Goal: Transaction & Acquisition: Book appointment/travel/reservation

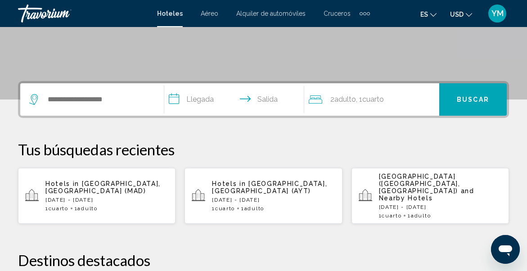
scroll to position [169, 0]
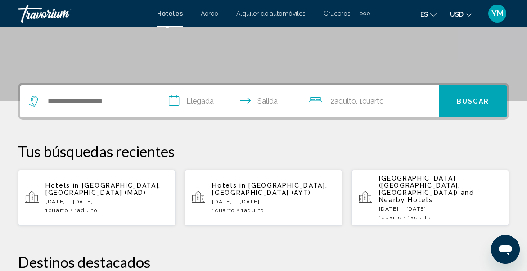
click at [235, 185] on span "Hotels in" at bounding box center [229, 185] width 34 height 7
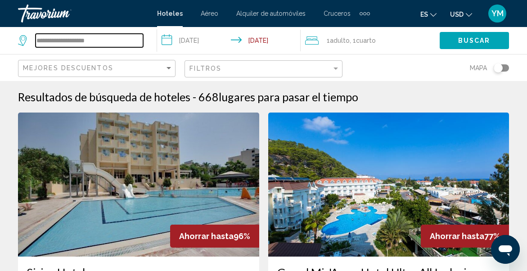
drag, startPoint x: 0, startPoint y: 0, endPoint x: 98, endPoint y: 38, distance: 105.4
click at [98, 38] on input "**********" at bounding box center [90, 41] width 108 height 14
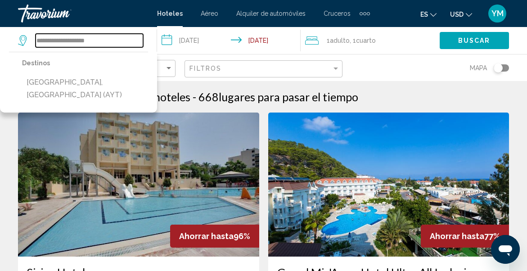
click at [82, 41] on input "**********" at bounding box center [90, 41] width 108 height 14
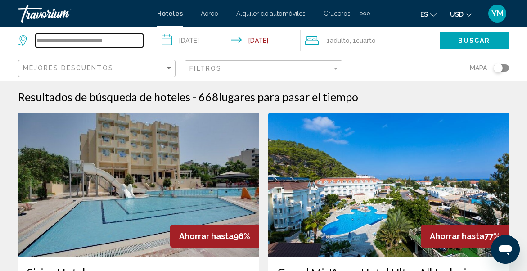
drag, startPoint x: 125, startPoint y: 37, endPoint x: 25, endPoint y: 42, distance: 99.6
click at [25, 42] on div "**********" at bounding box center [80, 41] width 125 height 14
click at [25, 42] on icon "Search widget" at bounding box center [23, 40] width 11 height 11
click at [126, 40] on input "**********" at bounding box center [90, 41] width 108 height 14
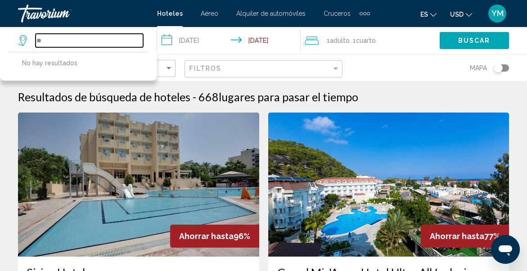
type input "*"
paste input "**********"
type input "**********"
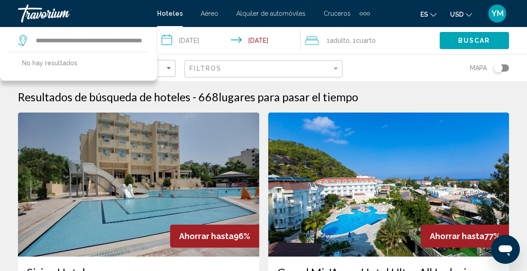
click at [206, 41] on input "**********" at bounding box center [230, 42] width 147 height 30
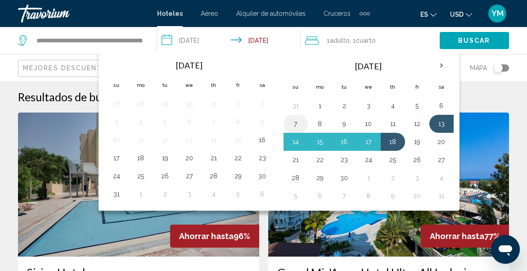
click at [298, 123] on button "7" at bounding box center [296, 124] width 14 height 13
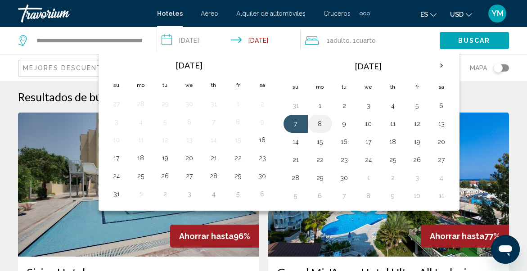
click at [320, 124] on button "8" at bounding box center [320, 124] width 14 height 13
type input "**********"
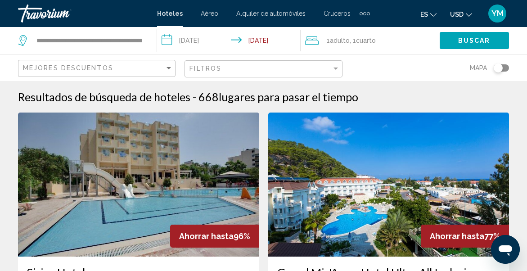
click at [447, 45] on button "Buscar" at bounding box center [474, 40] width 69 height 17
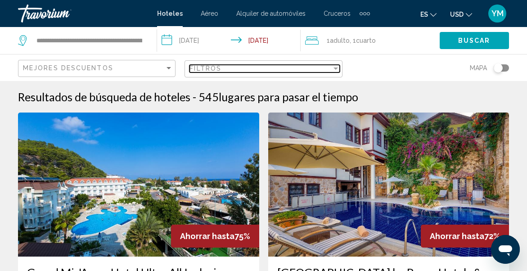
click at [334, 65] on div "Filter" at bounding box center [336, 68] width 8 height 7
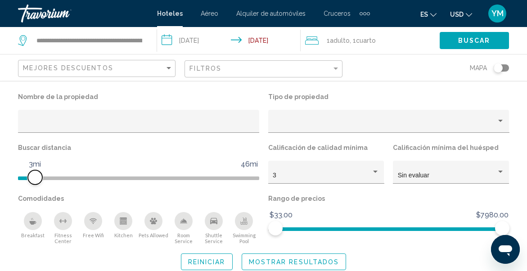
drag, startPoint x: 173, startPoint y: 182, endPoint x: 33, endPoint y: 184, distance: 139.7
click at [33, 184] on span "Hotel Filters" at bounding box center [35, 177] width 14 height 14
click at [30, 184] on div "Buscar distancia 1mi 46mi 2mi" at bounding box center [139, 166] width 250 height 51
click at [31, 182] on span "Hotel Filters" at bounding box center [30, 177] width 14 height 14
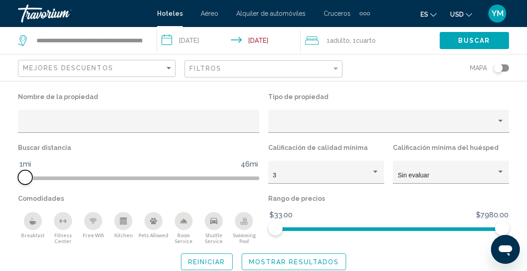
drag, startPoint x: 32, startPoint y: 176, endPoint x: 25, endPoint y: 175, distance: 6.4
click at [25, 175] on span "Hotel Filters" at bounding box center [25, 177] width 14 height 14
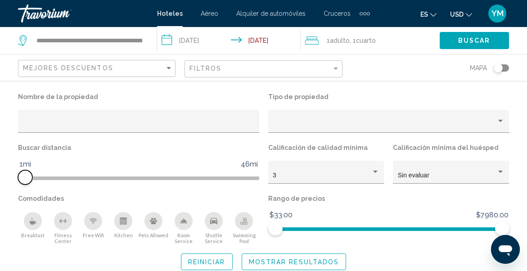
click at [29, 175] on span "Hotel Filters" at bounding box center [25, 177] width 14 height 14
click at [33, 177] on ngx-slider "1mi 46mi 3mi" at bounding box center [138, 178] width 241 height 2
click at [32, 177] on span "Hotel Filters" at bounding box center [35, 177] width 14 height 14
click at [467, 37] on span "Buscar" at bounding box center [475, 40] width 32 height 7
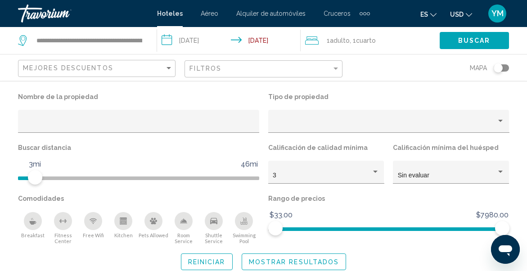
click at [470, 41] on span "Buscar" at bounding box center [475, 40] width 32 height 7
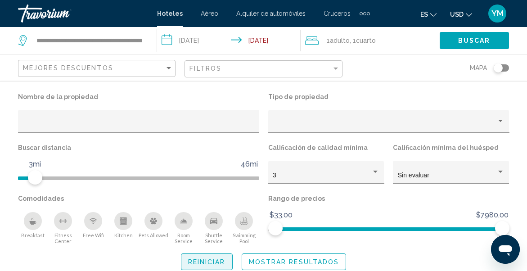
click at [207, 259] on span "Reiniciar" at bounding box center [206, 262] width 37 height 7
drag, startPoint x: 175, startPoint y: 176, endPoint x: 31, endPoint y: 171, distance: 143.7
click at [31, 171] on span "Hotel Filters" at bounding box center [30, 177] width 14 height 14
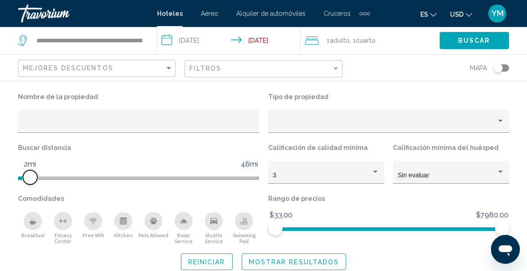
click at [31, 171] on span "Hotel Filters" at bounding box center [30, 177] width 14 height 14
click at [202, 257] on button "Reiniciar" at bounding box center [207, 262] width 52 height 17
drag, startPoint x: 170, startPoint y: 177, endPoint x: 46, endPoint y: 161, distance: 124.9
click at [47, 177] on ngx-slider "1mi 46mi 6mi" at bounding box center [138, 178] width 241 height 2
drag, startPoint x: 46, startPoint y: 161, endPoint x: 37, endPoint y: 178, distance: 19.5
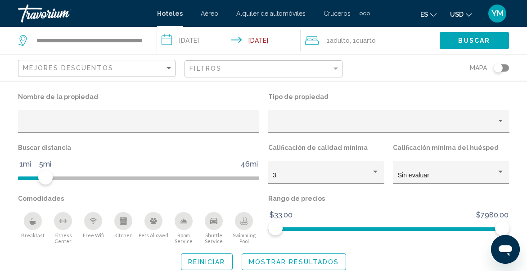
click at [37, 178] on ngx-slider "1mi 46mi 5mi" at bounding box center [138, 178] width 241 height 2
drag, startPoint x: 50, startPoint y: 177, endPoint x: 42, endPoint y: 174, distance: 8.3
click at [42, 174] on span "Hotel Filters" at bounding box center [45, 177] width 14 height 14
drag, startPoint x: 40, startPoint y: 174, endPoint x: 30, endPoint y: 174, distance: 9.5
click at [30, 174] on span "Hotel Filters" at bounding box center [30, 177] width 14 height 14
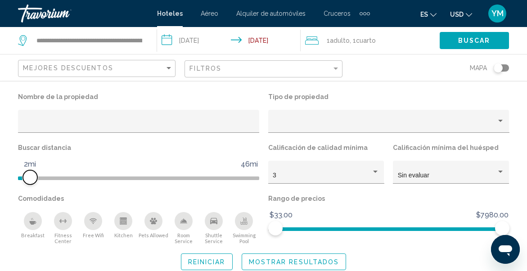
click at [30, 174] on span "Hotel Filters" at bounding box center [30, 177] width 14 height 14
drag, startPoint x: 501, startPoint y: 228, endPoint x: 385, endPoint y: 254, distance: 118.9
click at [418, 247] on div "Nombre de la propiedad Tipo de propiedad Buscar distancia 1mi 46mi 2mi Califica…" at bounding box center [263, 181] width 527 height 180
drag, startPoint x: 376, startPoint y: 255, endPoint x: 359, endPoint y: 256, distance: 16.7
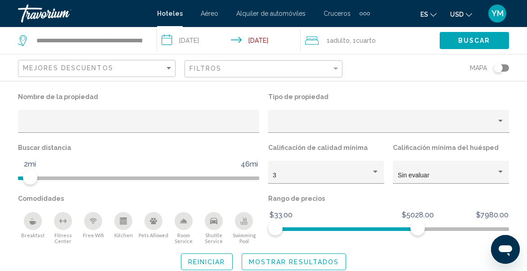
click at [364, 256] on div "Reiniciar Mostrar resultados" at bounding box center [263, 262] width 491 height 17
drag, startPoint x: 359, startPoint y: 256, endPoint x: 354, endPoint y: 256, distance: 5.4
click at [356, 256] on div "Reiniciar Mostrar resultados" at bounding box center [263, 262] width 491 height 17
drag, startPoint x: 352, startPoint y: 256, endPoint x: 344, endPoint y: 256, distance: 8.1
click at [347, 256] on div "Reiniciar Mostrar resultados" at bounding box center [263, 262] width 491 height 17
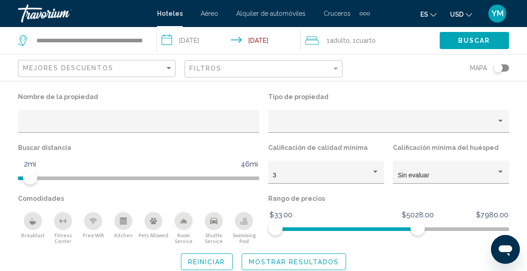
click at [345, 256] on div "Reiniciar Mostrar resultados" at bounding box center [263, 262] width 491 height 17
click at [344, 256] on button "Mostrar resultados" at bounding box center [294, 262] width 105 height 17
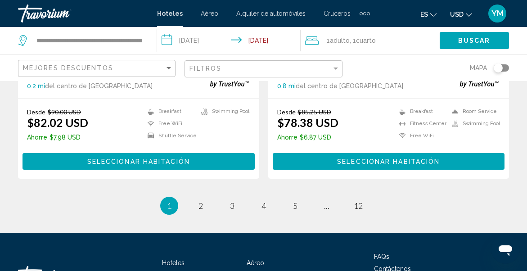
scroll to position [1816, 0]
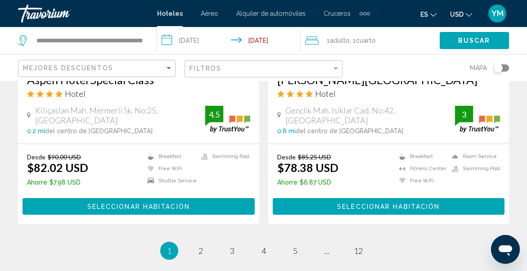
click at [213, 248] on ul "1 / 12 You're on page 1 page 2 page 3 page 4 page 5 page ... page 12" at bounding box center [263, 251] width 491 height 18
click at [236, 249] on link "page 3" at bounding box center [232, 251] width 16 height 16
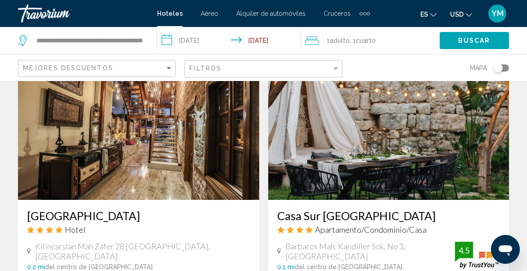
scroll to position [1244, 0]
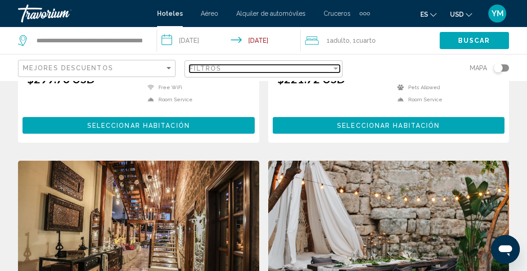
click at [197, 69] on span "Filtros" at bounding box center [206, 68] width 32 height 7
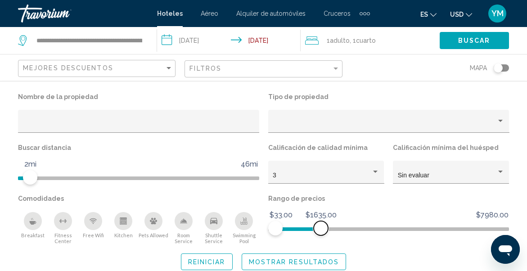
drag, startPoint x: 418, startPoint y: 230, endPoint x: 313, endPoint y: 236, distance: 105.1
click at [313, 236] on div "Rango de precios $33.00 $7980.00 $33.00 $1635.00" at bounding box center [389, 218] width 250 height 52
click at [310, 236] on div "Rango de precios $33.00 $7980.00 $33.00 $1430.00" at bounding box center [389, 218] width 250 height 52
click at [306, 237] on div "Rango de precios $33.00 $7980.00 $33.00 $1430.00" at bounding box center [389, 218] width 250 height 52
click at [303, 237] on div "Rango de precios $33.00 $7980.00 $33.00 $1430.00" at bounding box center [389, 218] width 250 height 52
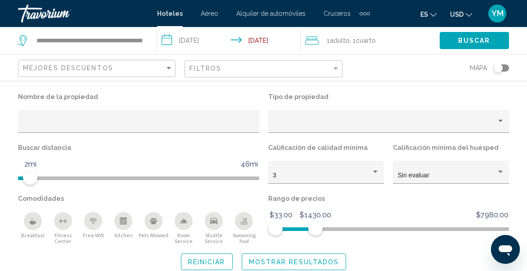
drag, startPoint x: 302, startPoint y: 238, endPoint x: 296, endPoint y: 238, distance: 6.3
click at [296, 238] on div "Rango de precios $33.00 $7980.00 $33.00 $1430.00" at bounding box center [389, 218] width 250 height 52
drag, startPoint x: 315, startPoint y: 230, endPoint x: 295, endPoint y: 230, distance: 19.8
click at [295, 230] on span "Hotel Filters" at bounding box center [295, 228] width 14 height 14
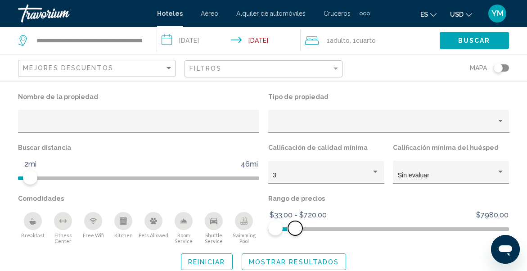
click at [295, 230] on span "Hotel Filters" at bounding box center [295, 228] width 14 height 14
click at [294, 230] on span "Hotel Filters" at bounding box center [295, 228] width 14 height 14
click at [291, 230] on span "Hotel Filters" at bounding box center [293, 228] width 14 height 14
click at [291, 231] on span "Hotel Filters" at bounding box center [293, 228] width 14 height 14
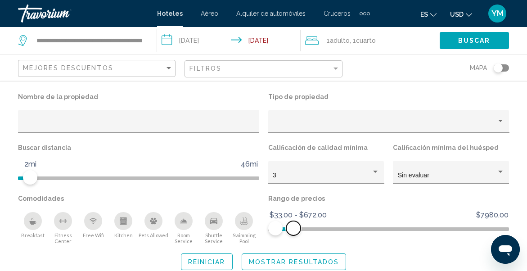
scroll to position [912, 0]
click at [291, 231] on span "Hotel Filters" at bounding box center [293, 228] width 14 height 14
click at [291, 231] on span "Hotel Filters" at bounding box center [291, 228] width 14 height 14
drag, startPoint x: 297, startPoint y: 231, endPoint x: 288, endPoint y: 231, distance: 8.6
click at [291, 231] on span "Hotel Filters" at bounding box center [294, 228] width 14 height 14
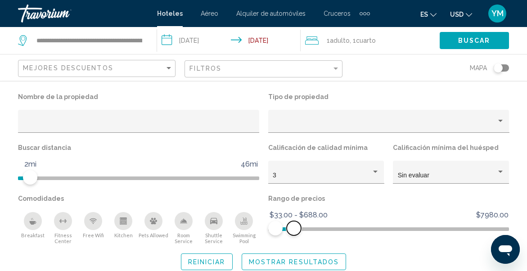
click at [291, 231] on span "Hotel Filters" at bounding box center [294, 228] width 14 height 14
click at [289, 231] on span "Hotel Filters" at bounding box center [294, 228] width 14 height 14
drag, startPoint x: 288, startPoint y: 231, endPoint x: 282, endPoint y: 231, distance: 6.3
click at [282, 231] on span "Hotel Filters" at bounding box center [282, 228] width 14 height 14
click at [27, 178] on span "Hotel Filters" at bounding box center [25, 177] width 14 height 14
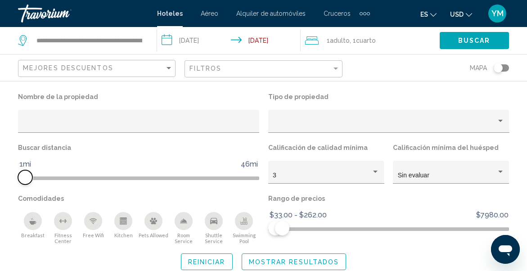
click at [27, 178] on span "Hotel Filters" at bounding box center [25, 177] width 14 height 14
click at [482, 39] on span "Buscar" at bounding box center [475, 40] width 32 height 7
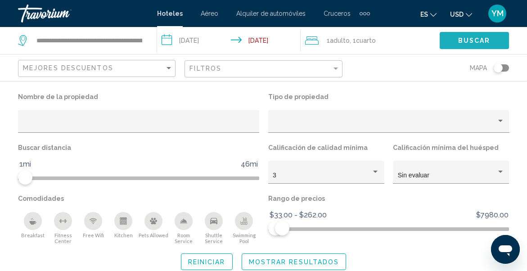
click at [482, 39] on span "Buscar" at bounding box center [475, 40] width 32 height 7
click at [481, 42] on span "Buscar" at bounding box center [475, 40] width 32 height 7
click at [481, 43] on span "Buscar" at bounding box center [475, 40] width 32 height 7
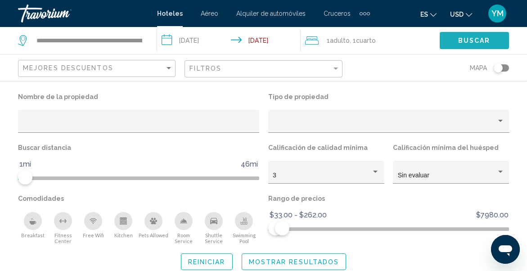
click at [481, 43] on span "Buscar" at bounding box center [475, 40] width 32 height 7
click at [21, 175] on span "Hotel Filters" at bounding box center [25, 177] width 14 height 14
click at [21, 176] on span "Hotel Filters" at bounding box center [25, 177] width 14 height 14
click at [23, 176] on span "Hotel Filters" at bounding box center [25, 177] width 14 height 14
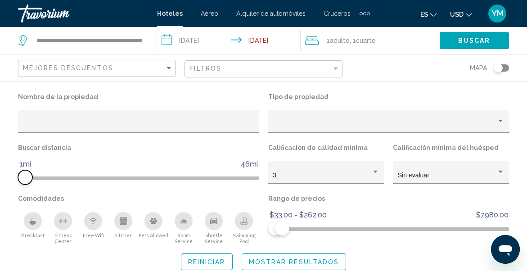
drag, startPoint x: 23, startPoint y: 176, endPoint x: 30, endPoint y: 174, distance: 7.0
click at [26, 175] on span "Hotel Filters" at bounding box center [25, 177] width 14 height 14
click at [31, 173] on span "Hotel Filters" at bounding box center [30, 177] width 14 height 14
click at [493, 41] on button "Buscar" at bounding box center [474, 40] width 69 height 17
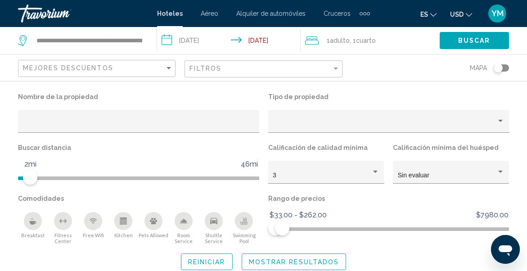
click at [471, 37] on span "Buscar" at bounding box center [475, 40] width 32 height 7
click at [262, 259] on span "Mostrar resultados" at bounding box center [294, 262] width 91 height 7
click at [262, 258] on app-hotels-search-item "Dumos Hotel [PERSON_NAME]. [PERSON_NAME]., [GEOGRAPHIC_DATA] 0.2 mi del centro …" at bounding box center [139, 164] width 250 height 304
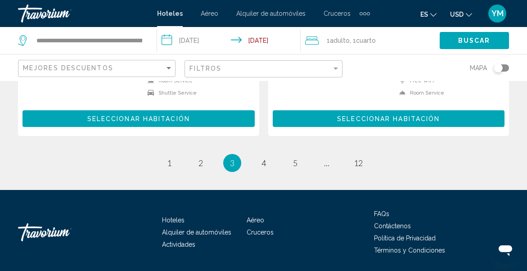
scroll to position [1880, 0]
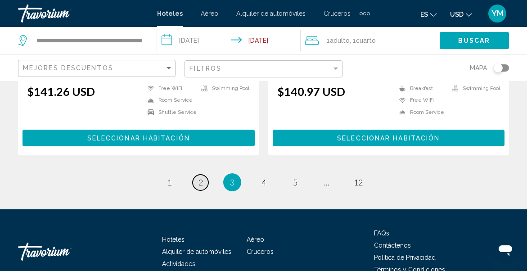
click at [202, 177] on span "2" at bounding box center [201, 182] width 5 height 10
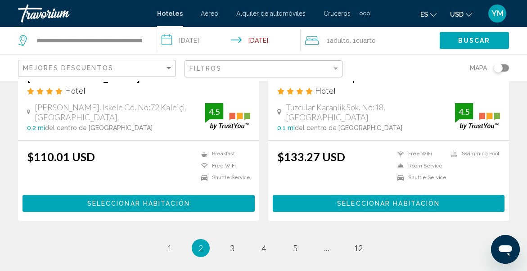
scroll to position [1818, 0]
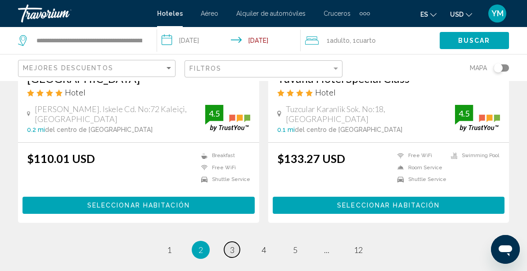
click at [232, 245] on span "3" at bounding box center [232, 250] width 5 height 10
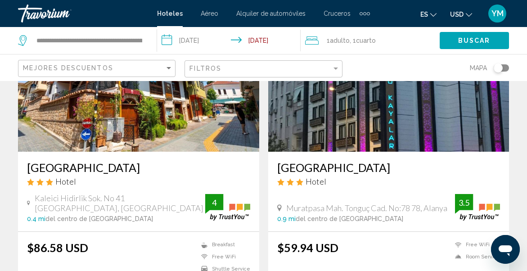
scroll to position [444, 0]
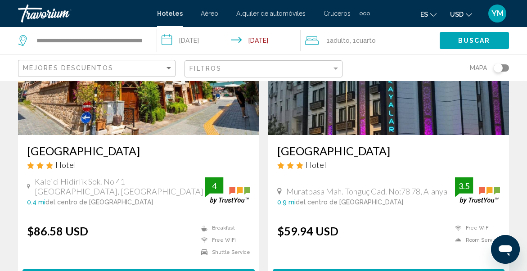
click at [279, 187] on icon "Main content" at bounding box center [279, 191] width 5 height 8
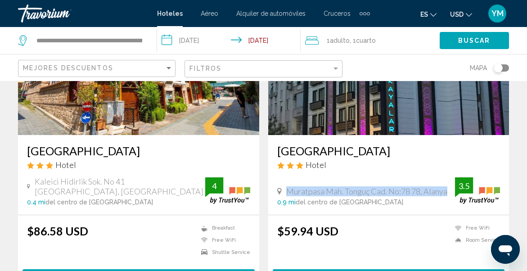
drag, startPoint x: 286, startPoint y: 177, endPoint x: 433, endPoint y: 187, distance: 147.6
click at [433, 187] on div "Muratpasa Mah. Tonguç Cad. No:78 78, Alanya 0.9 mi del centro de [GEOGRAPHIC_DA…" at bounding box center [366, 195] width 178 height 19
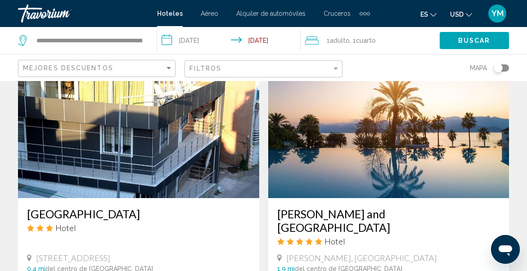
scroll to position [752, 0]
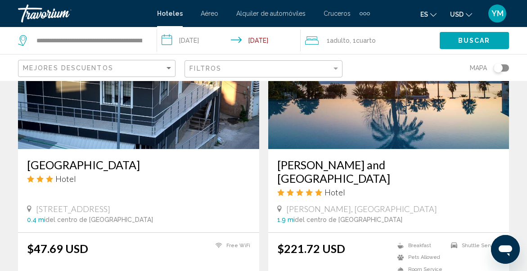
drag, startPoint x: 65, startPoint y: 196, endPoint x: 33, endPoint y: 185, distance: 34.2
click at [33, 204] on div "[STREET_ADDRESS]" at bounding box center [138, 209] width 223 height 10
copy span "[STREET_ADDRESS]"
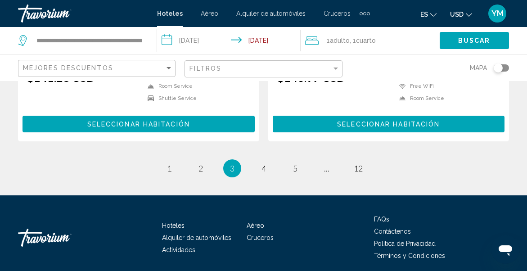
scroll to position [1899, 0]
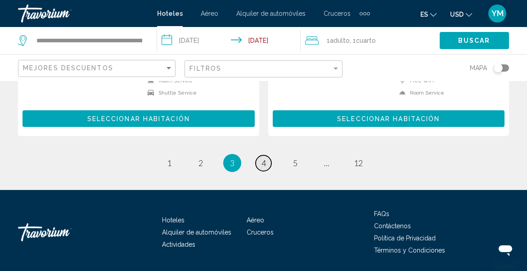
click at [266, 155] on link "page 4" at bounding box center [264, 163] width 16 height 16
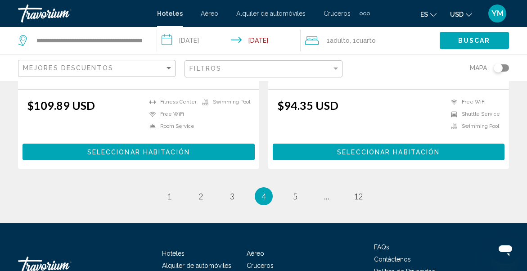
scroll to position [1910, 0]
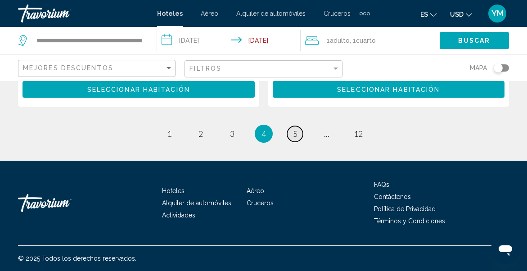
click at [291, 129] on link "page 5" at bounding box center [295, 134] width 16 height 16
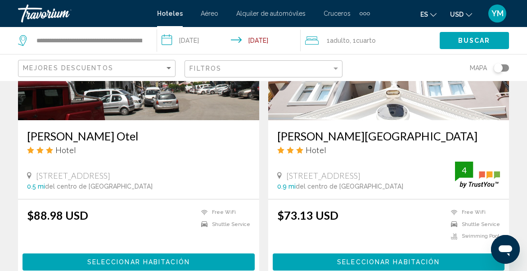
scroll to position [1420, 0]
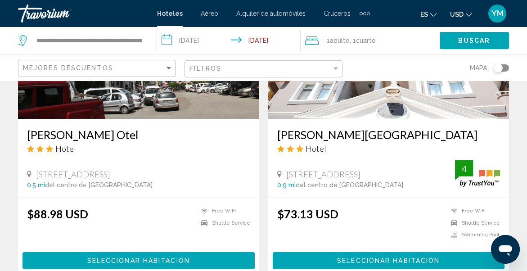
drag, startPoint x: 414, startPoint y: 160, endPoint x: 272, endPoint y: 155, distance: 142.4
click at [272, 155] on div "[PERSON_NAME][GEOGRAPHIC_DATA] Hotel [STREET_ADDRESS] 0.9 mi del centro de [GEO…" at bounding box center [388, 158] width 241 height 79
copy span "[STREET_ADDRESS]"
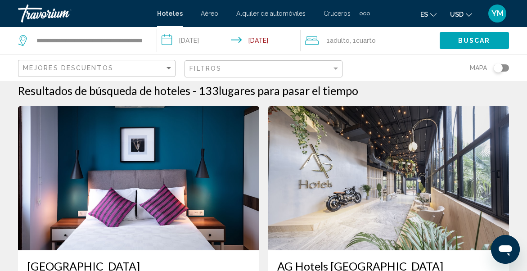
scroll to position [0, 0]
